Goal: Navigation & Orientation: Find specific page/section

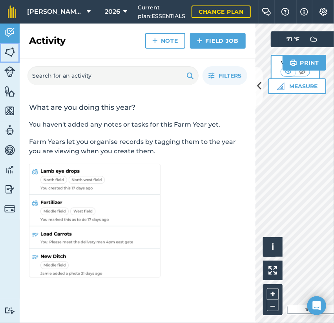
click at [7, 48] on img at bounding box center [9, 52] width 11 height 12
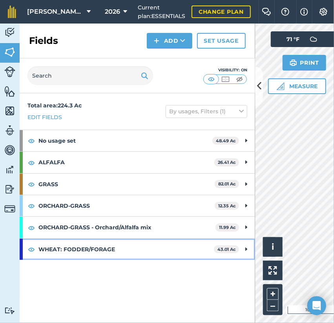
click at [169, 246] on strong "WHEAT: FODDER/FORAGE" at bounding box center [125, 249] width 175 height 21
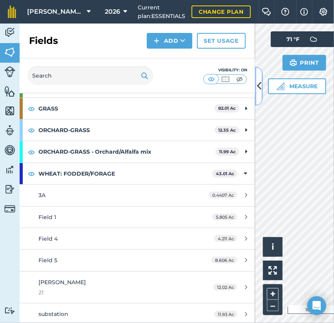
click at [259, 87] on icon at bounding box center [259, 86] width 4 height 14
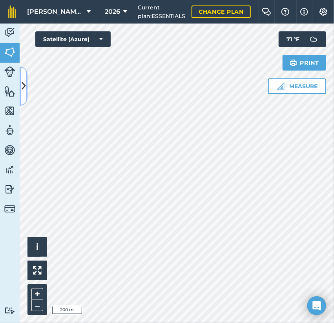
click at [25, 92] on icon at bounding box center [24, 86] width 4 height 14
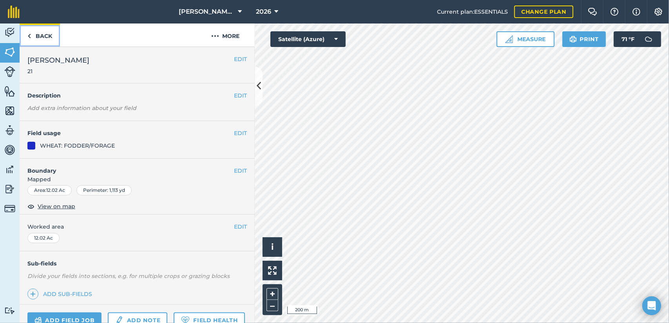
click at [45, 28] on link "Back" at bounding box center [40, 35] width 40 height 23
click at [47, 38] on link "Back" at bounding box center [40, 35] width 40 height 23
